Goal: Information Seeking & Learning: Learn about a topic

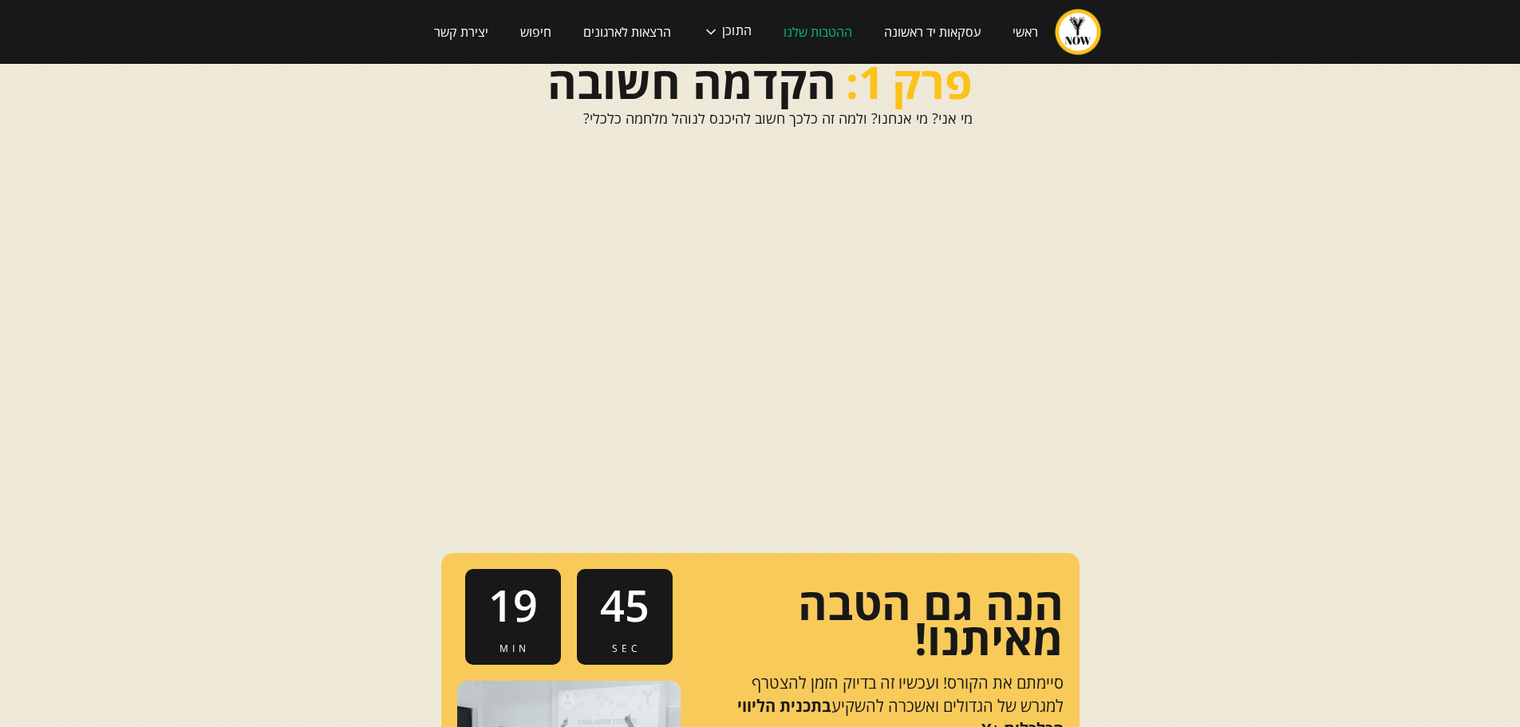
scroll to position [351, 0]
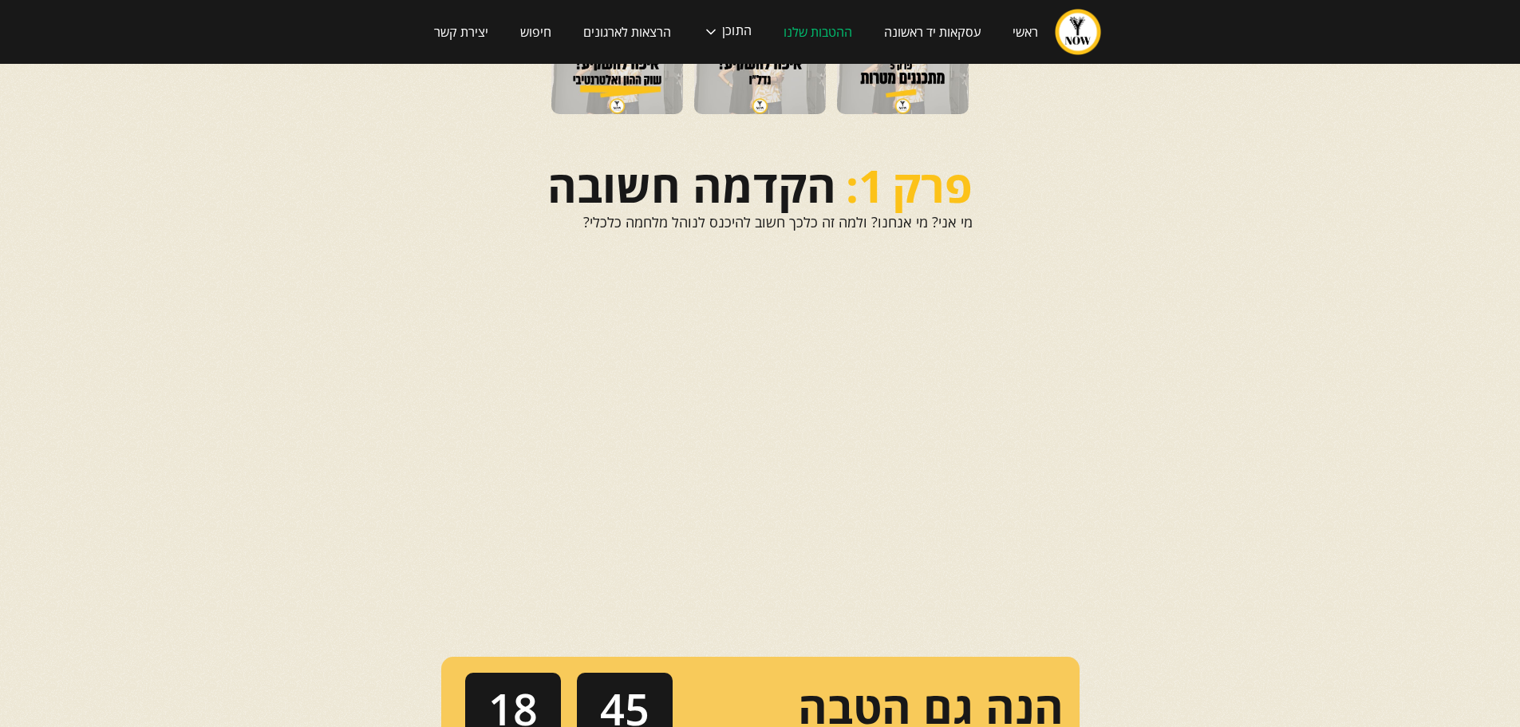
click at [1244, 376] on html "ראשי עסקאות יד ראשונה ההטבות שלנו התוכן הפודקאסט הבלוג הקורסים שלנו המדריכים של…" at bounding box center [760, 12] width 1520 height 727
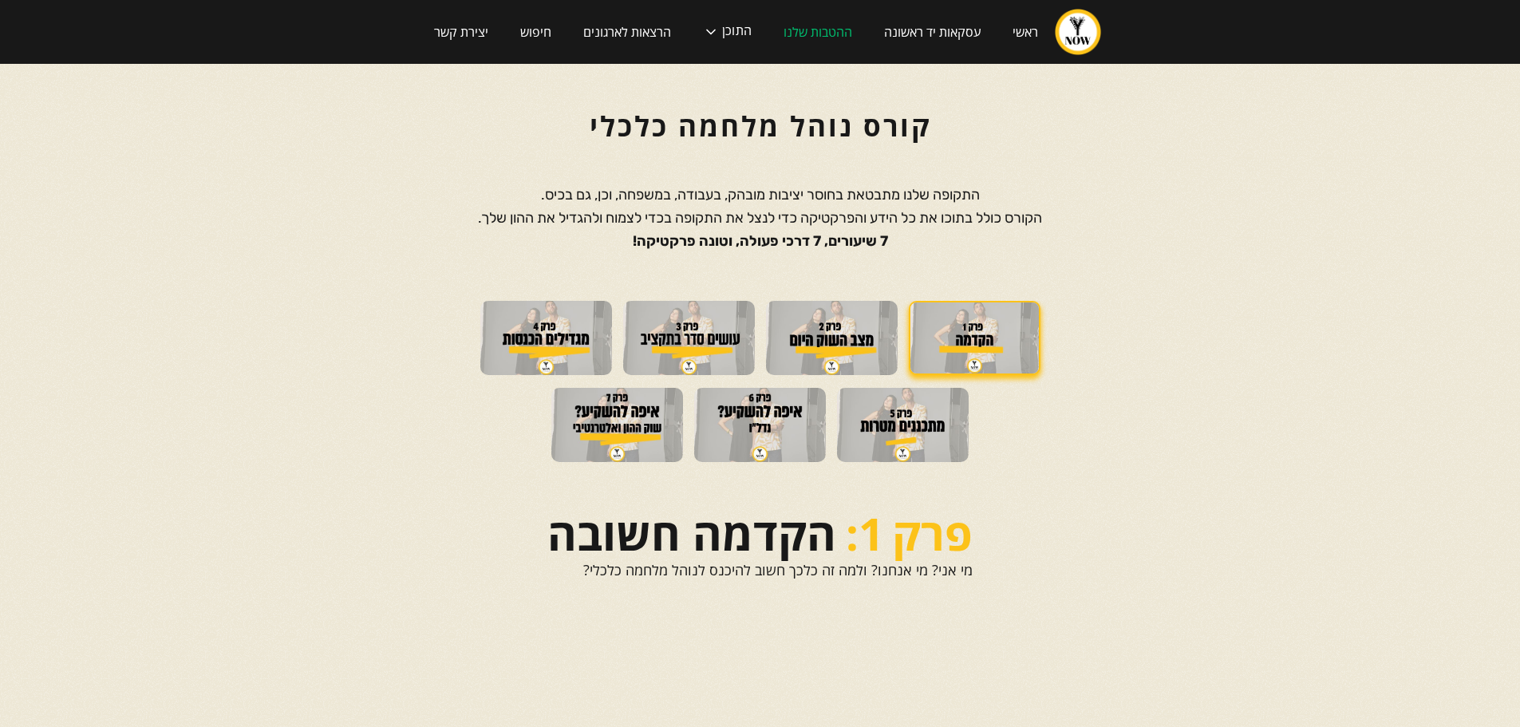
scroll to position [0, 0]
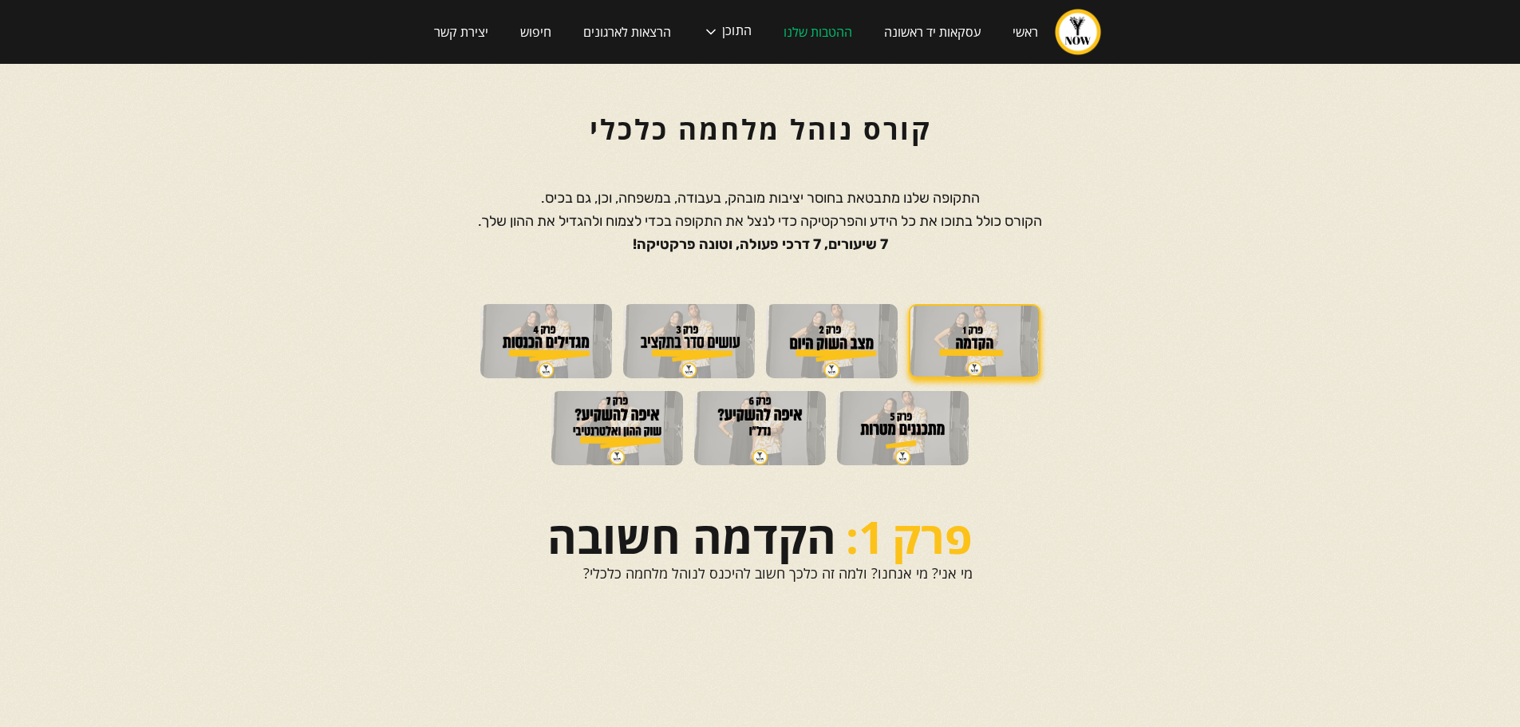
click at [846, 352] on img at bounding box center [832, 341] width 132 height 74
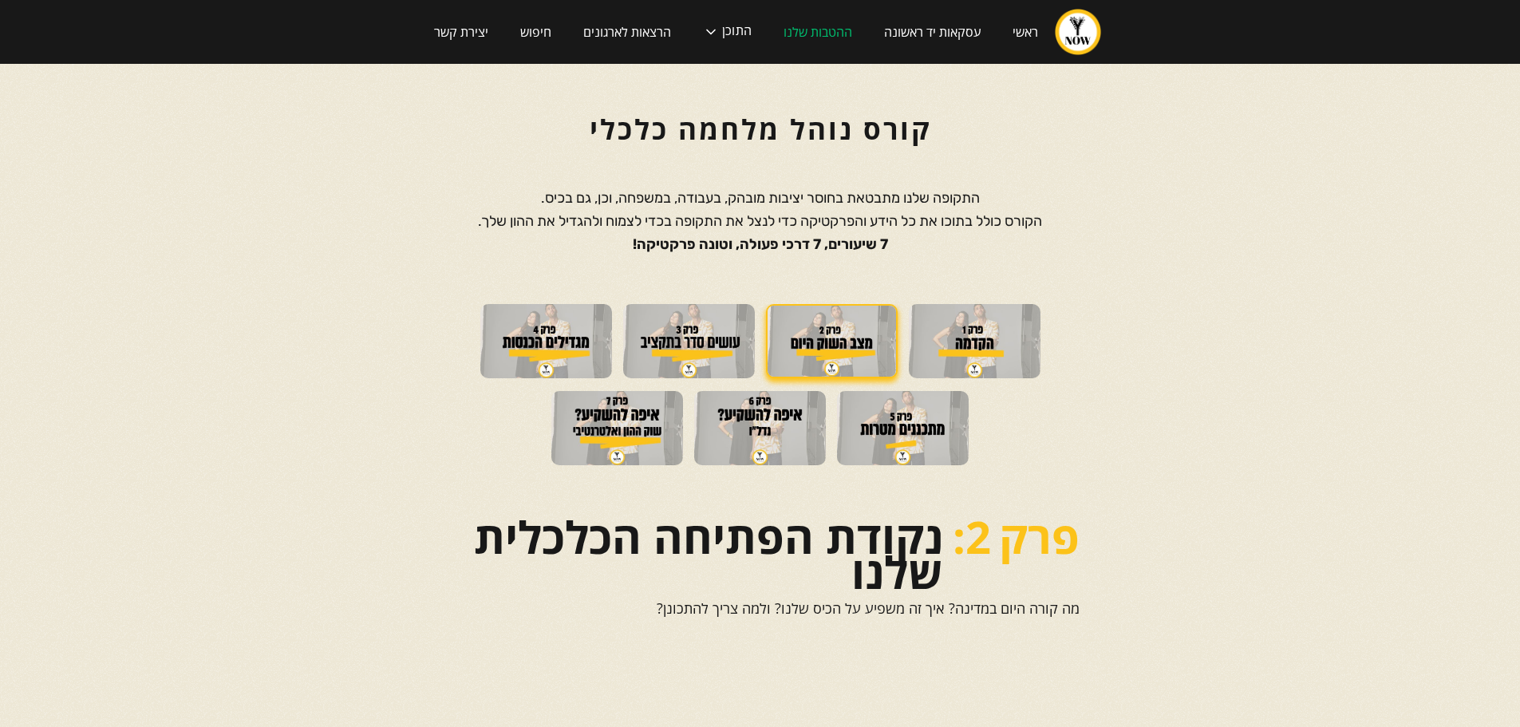
click at [652, 337] on img at bounding box center [689, 341] width 132 height 74
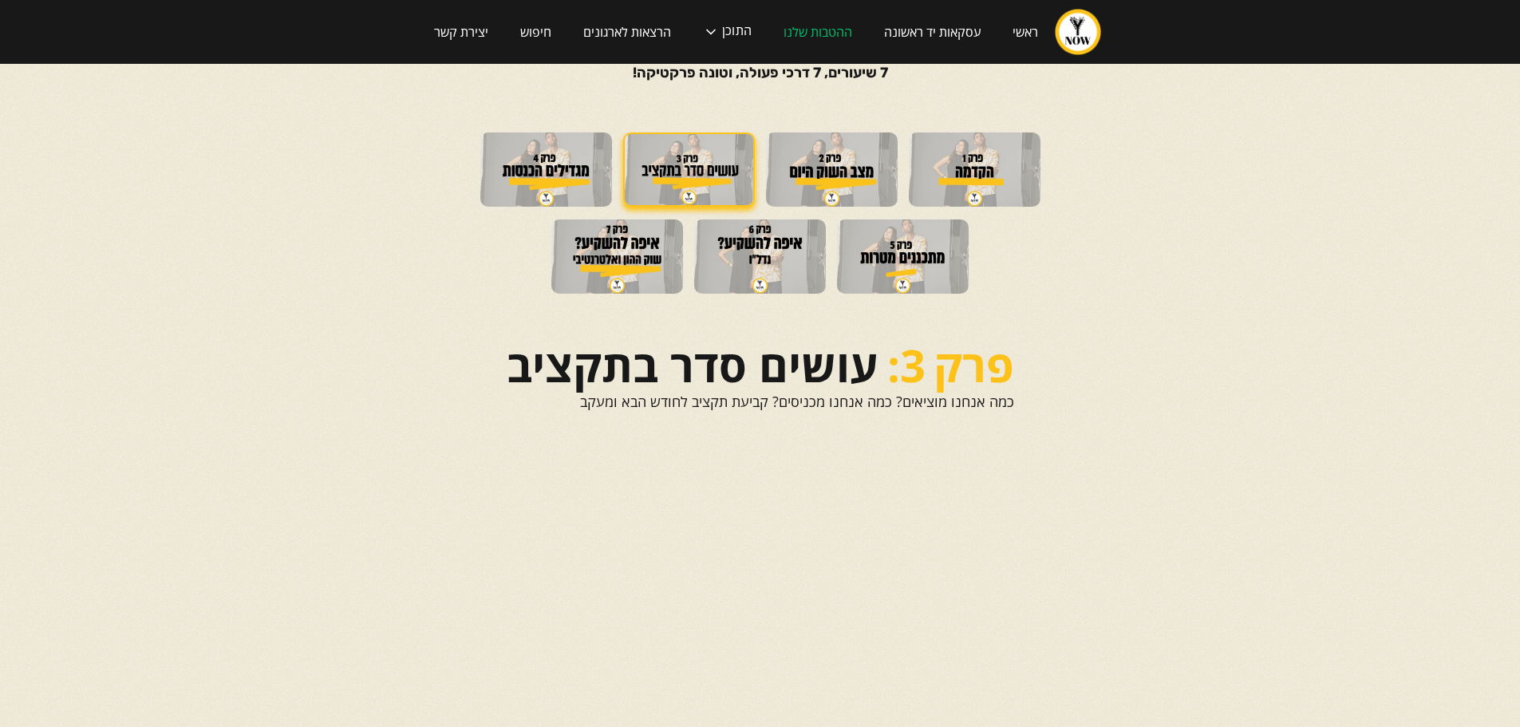
scroll to position [80, 0]
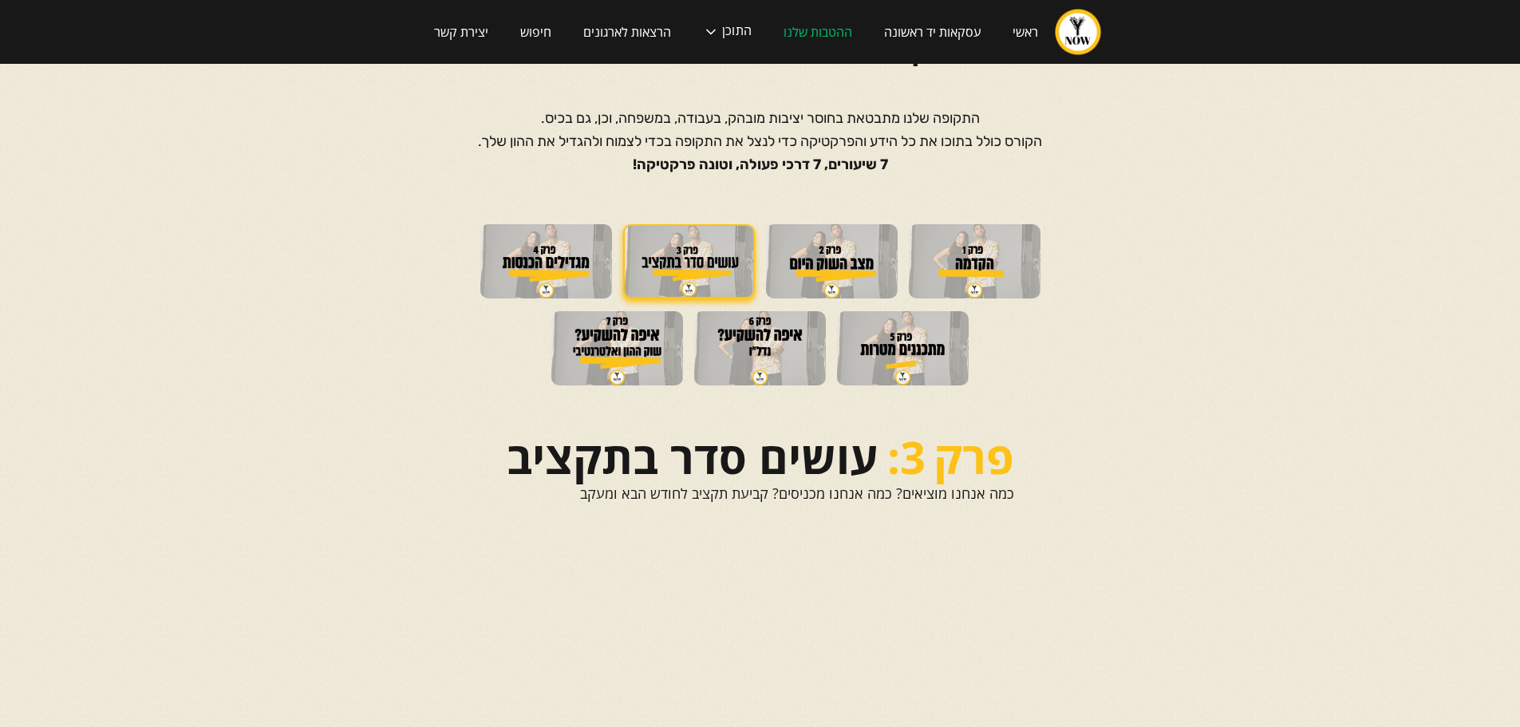
click at [912, 354] on img at bounding box center [903, 348] width 132 height 74
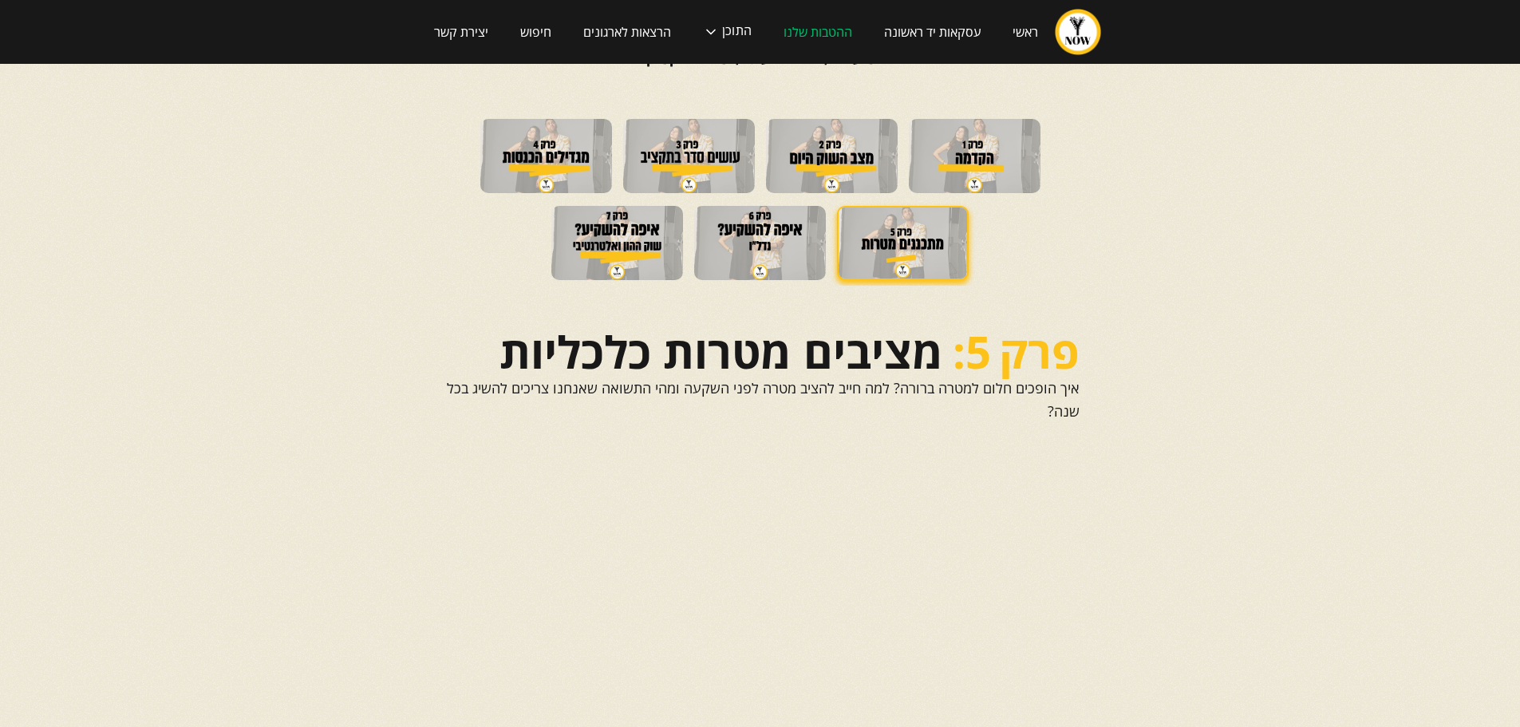
scroll to position [172, 0]
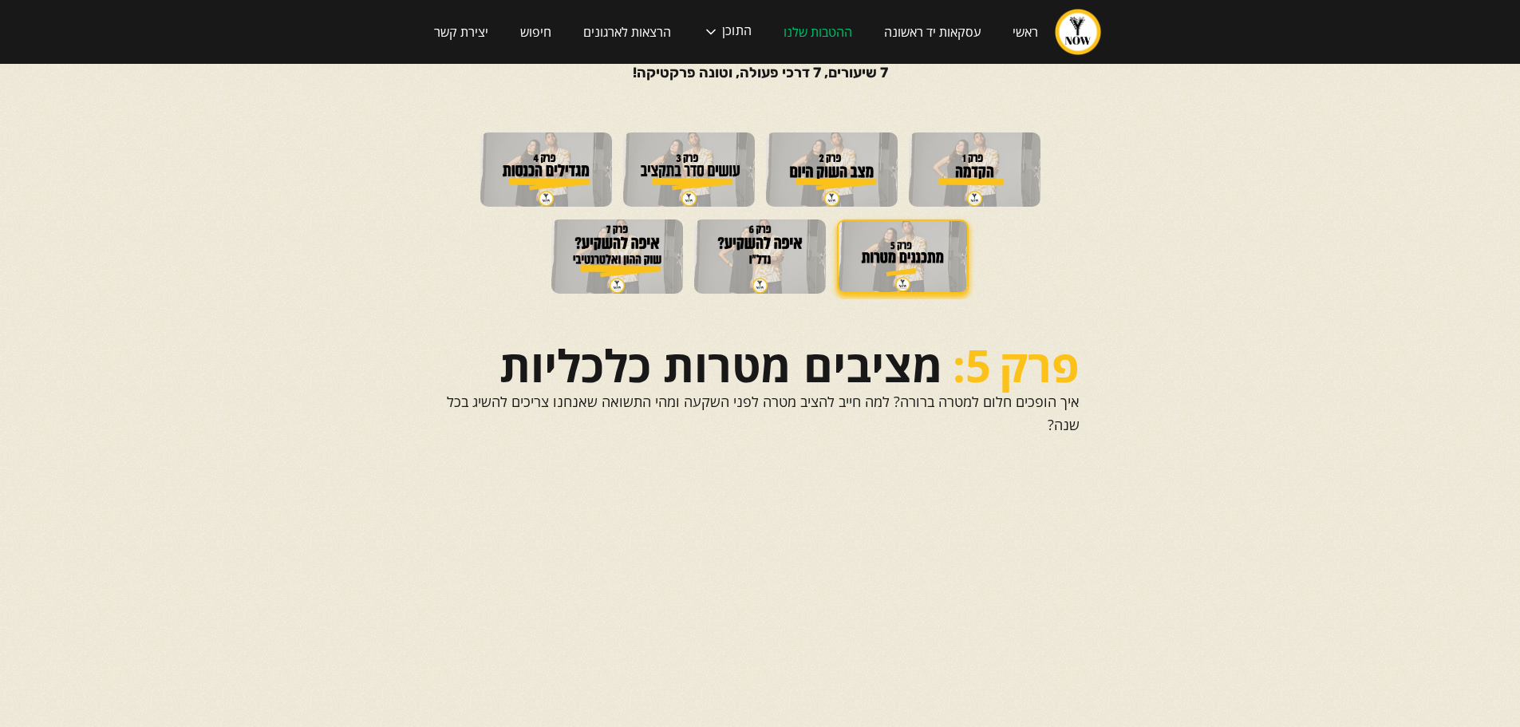
click at [729, 263] on img at bounding box center [760, 256] width 132 height 74
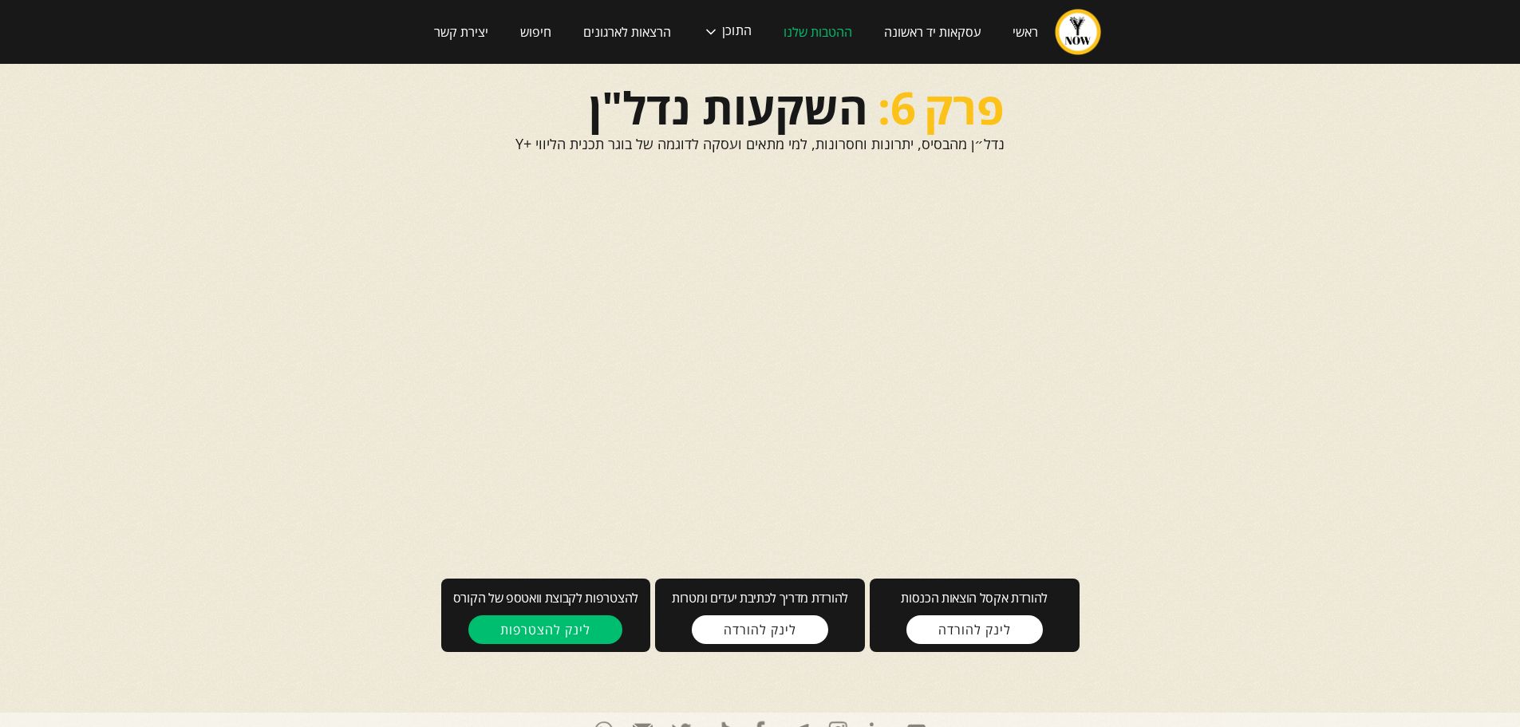
scroll to position [468, 0]
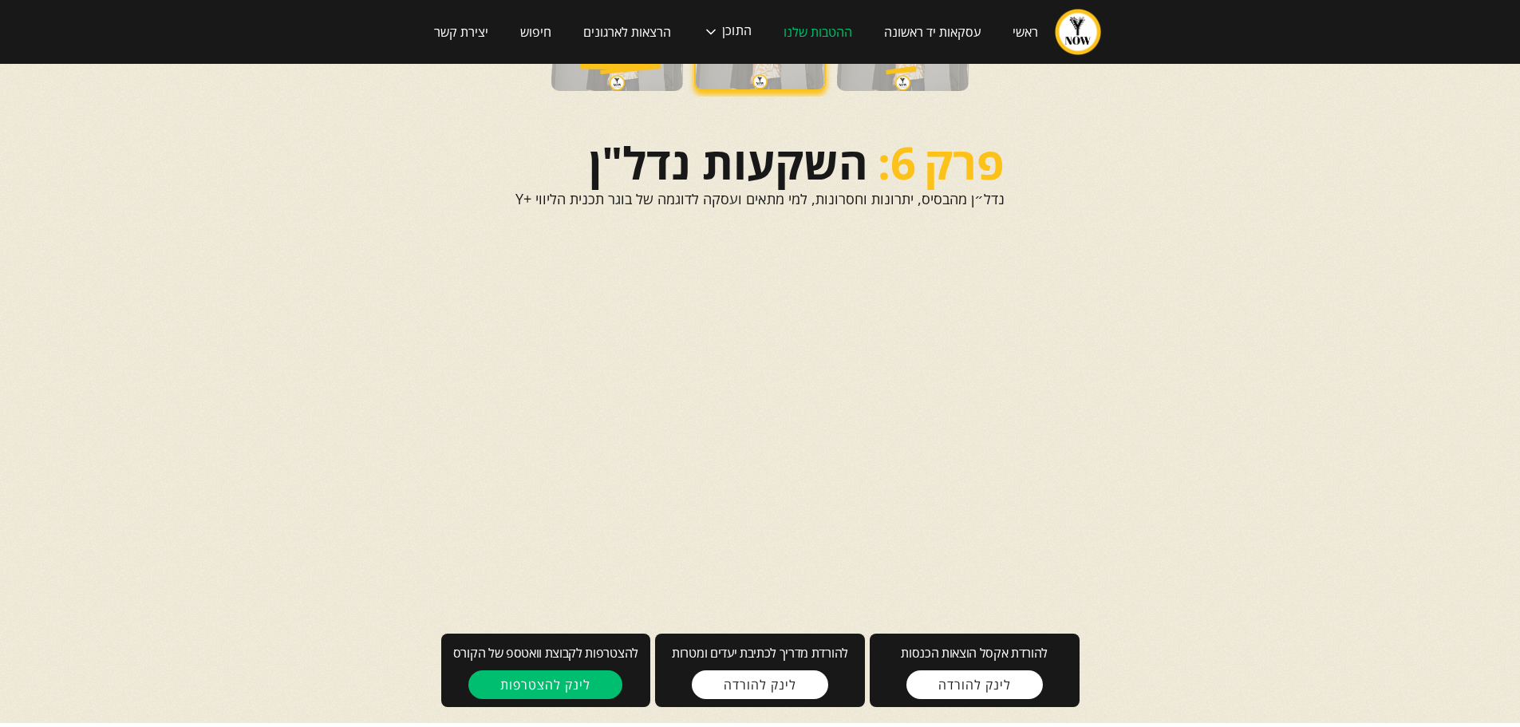
scroll to position [148, 0]
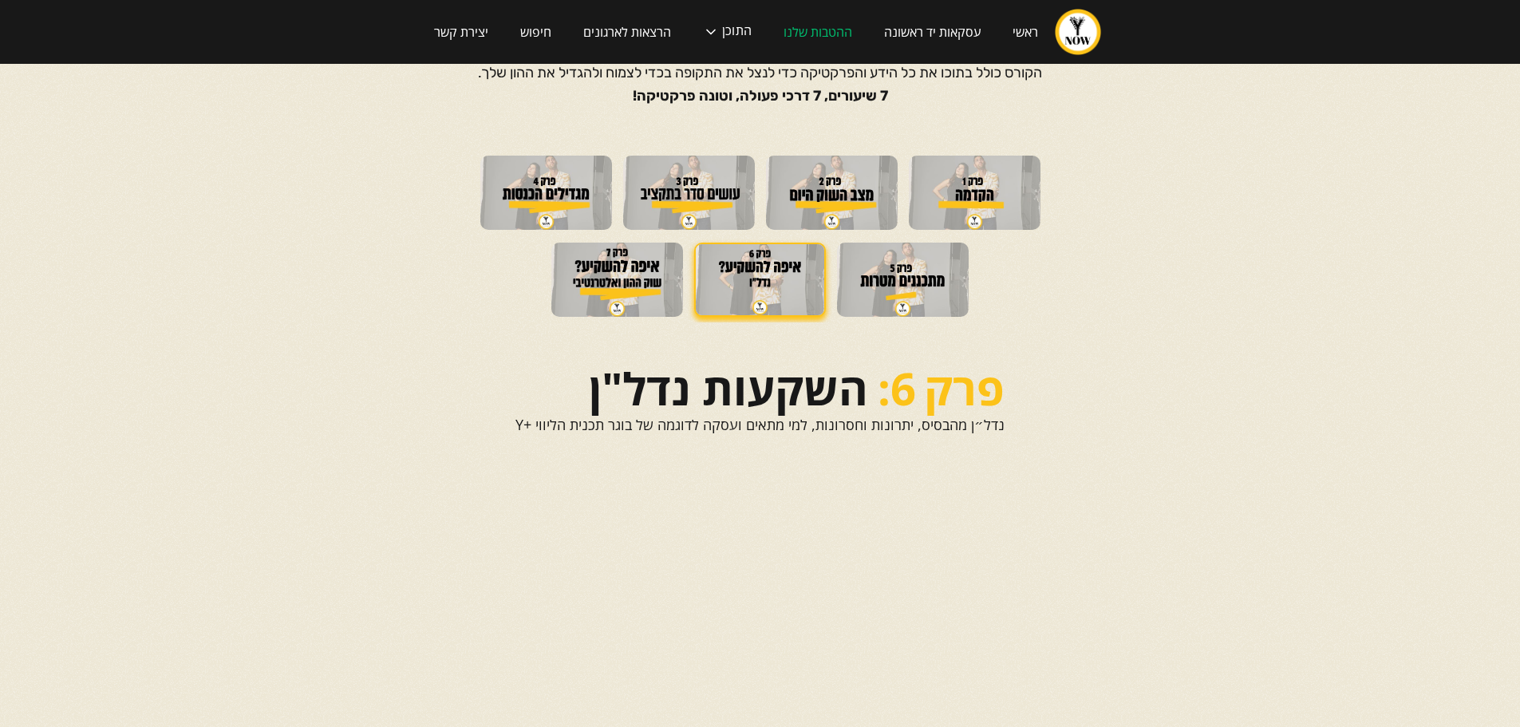
click at [594, 283] on img at bounding box center [617, 280] width 132 height 74
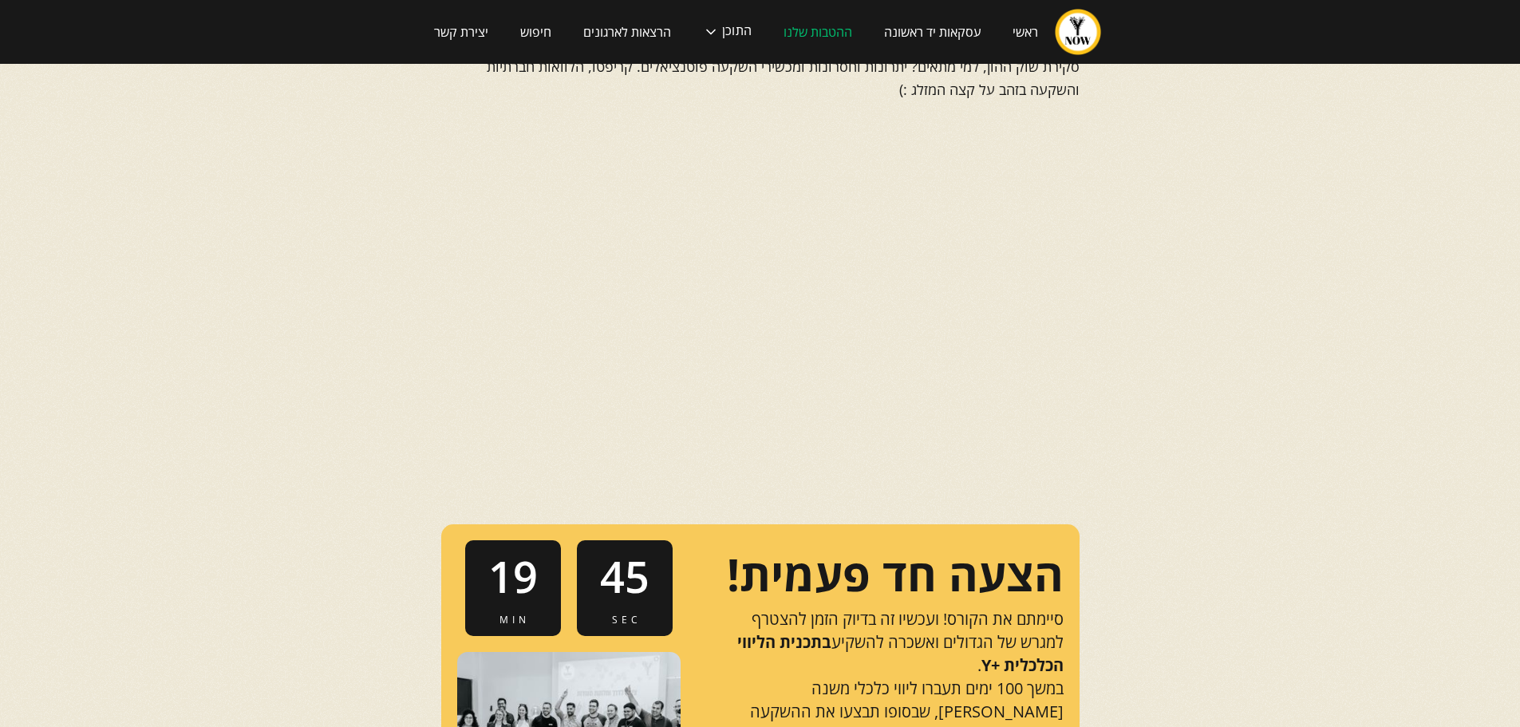
scroll to position [479, 0]
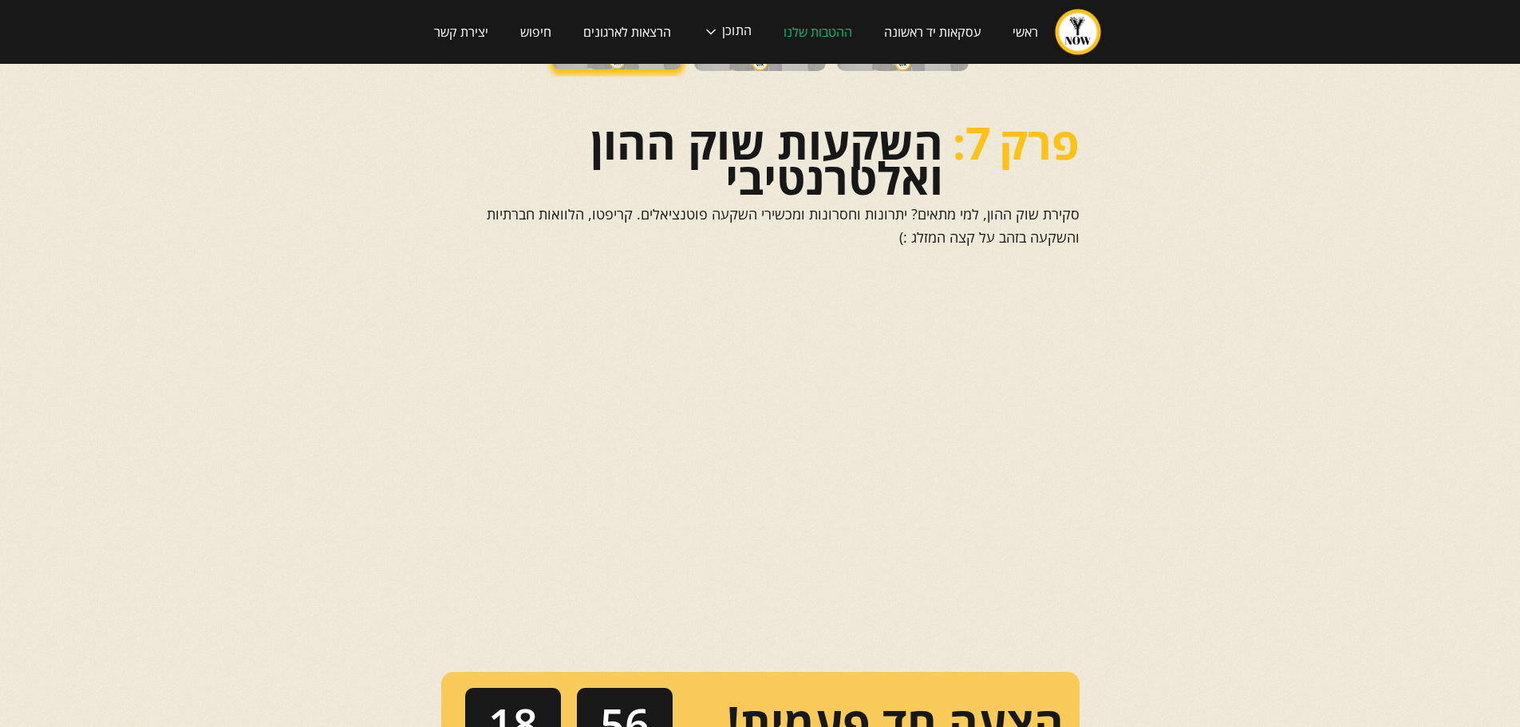
scroll to position [399, 0]
